Goal: Task Accomplishment & Management: Use online tool/utility

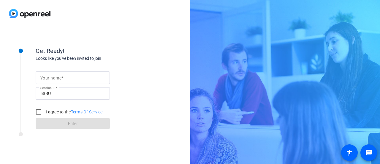
click at [70, 74] on div at bounding box center [72, 77] width 65 height 12
click at [69, 79] on input "Your name" at bounding box center [72, 77] width 65 height 7
type input "[PERSON_NAME]"
click at [39, 111] on input "I agree to the Terms Of Service" at bounding box center [39, 112] width 12 height 12
checkbox input "true"
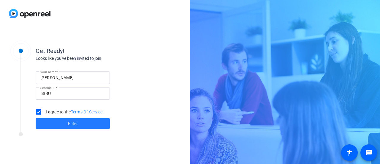
click at [61, 122] on span at bounding box center [73, 123] width 74 height 14
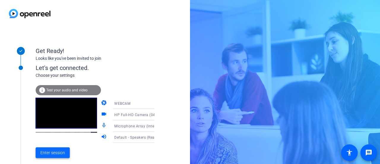
click at [59, 151] on span "Enter session" at bounding box center [52, 152] width 25 height 6
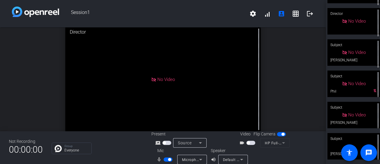
scroll to position [23, 0]
click at [340, 139] on div "Subject" at bounding box center [354, 138] width 53 height 11
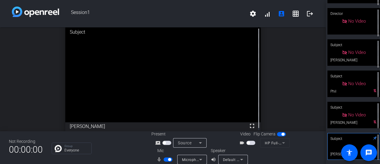
click at [170, 157] on span "button" at bounding box center [168, 159] width 9 height 4
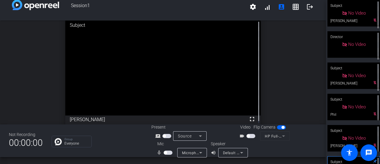
scroll to position [0, 0]
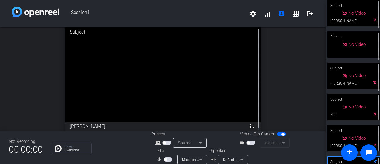
click at [164, 161] on span "button" at bounding box center [168, 159] width 9 height 4
click at [170, 160] on span "button" at bounding box center [169, 159] width 3 height 3
click at [169, 161] on span "button" at bounding box center [168, 159] width 9 height 4
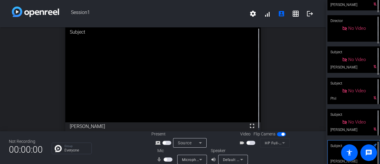
scroll to position [23, 0]
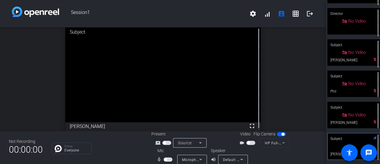
click at [165, 160] on span "button" at bounding box center [165, 159] width 3 height 3
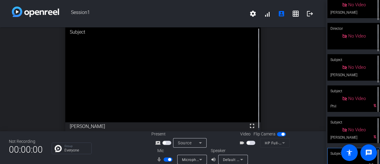
scroll to position [0, 0]
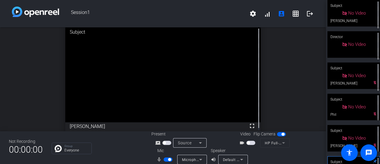
click at [169, 160] on span "button" at bounding box center [169, 159] width 3 height 3
click at [166, 161] on span "button" at bounding box center [168, 159] width 9 height 4
click at [166, 160] on span "button" at bounding box center [168, 159] width 9 height 4
click at [166, 159] on span "button" at bounding box center [168, 159] width 9 height 4
click at [166, 160] on span "button" at bounding box center [168, 159] width 9 height 4
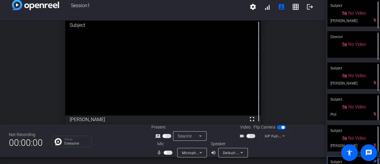
scroll to position [2, 0]
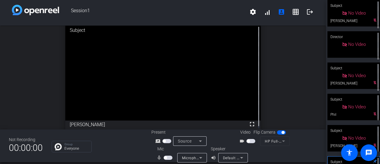
click at [164, 156] on span "button" at bounding box center [168, 157] width 9 height 4
click at [169, 157] on span "button" at bounding box center [169, 157] width 3 height 3
click at [166, 156] on span "button" at bounding box center [168, 157] width 9 height 4
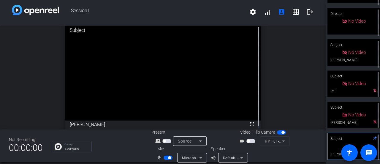
drag, startPoint x: 256, startPoint y: 25, endPoint x: 209, endPoint y: 6, distance: 51.0
click at [209, 6] on span "Session1" at bounding box center [152, 12] width 187 height 14
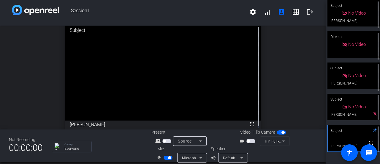
scroll to position [0, 0]
